Goal: Find specific page/section: Find specific page/section

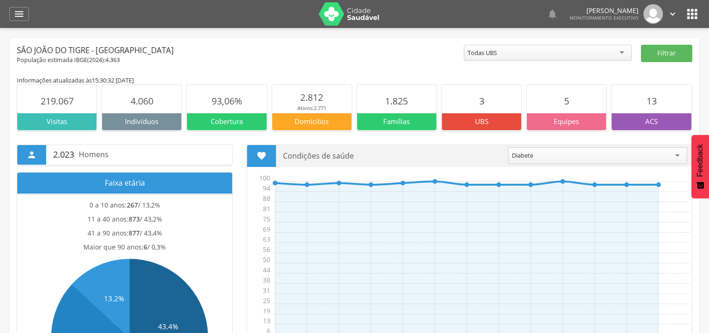
click at [379, 26] on img at bounding box center [349, 13] width 61 height 23
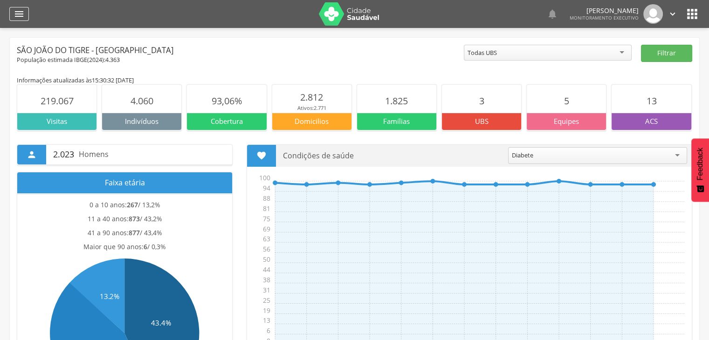
click at [21, 14] on icon "" at bounding box center [19, 13] width 11 height 11
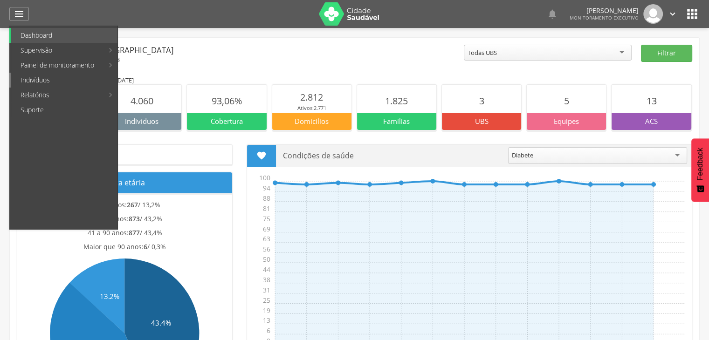
click at [41, 79] on link "Indivíduos" at bounding box center [64, 80] width 106 height 15
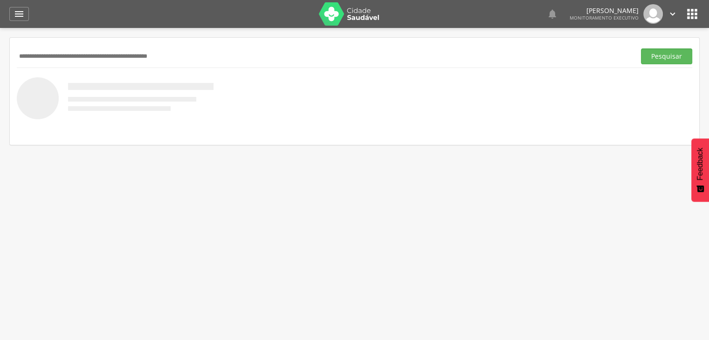
click at [65, 58] on input "text" at bounding box center [324, 56] width 615 height 16
click at [641, 48] on button "Pesquisar" at bounding box center [666, 56] width 51 height 16
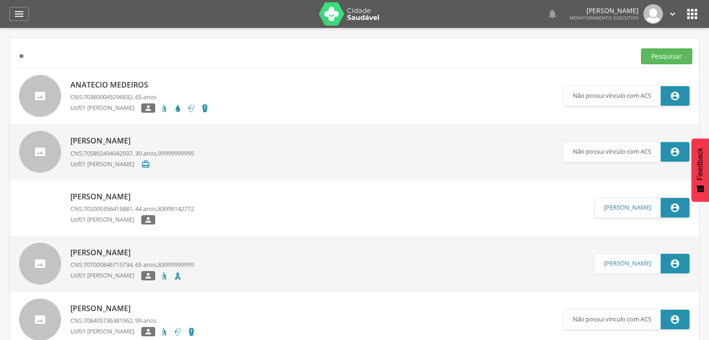
type input "*"
type input "**********"
click at [641, 48] on button "Pesquisar" at bounding box center [666, 56] width 51 height 16
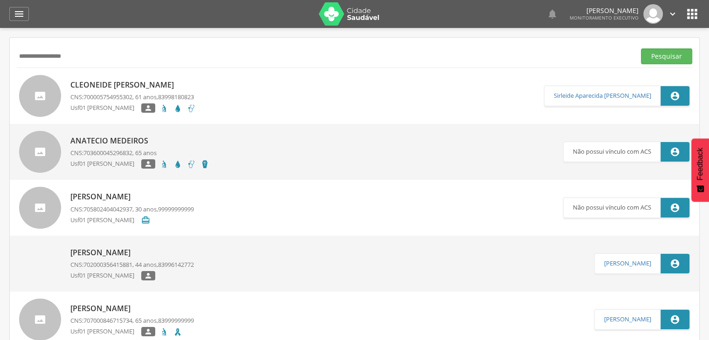
click at [95, 84] on p "Cleoneide Maria Medeiros Cavalcante" at bounding box center [132, 85] width 125 height 11
type input "**********"
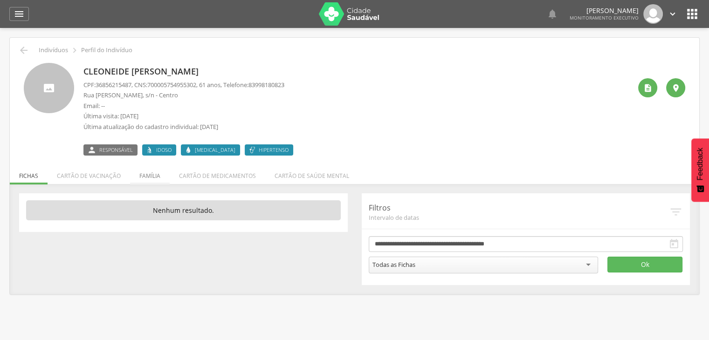
click at [150, 171] on li "Família" at bounding box center [150, 174] width 40 height 22
